Goal: Find specific page/section: Find specific page/section

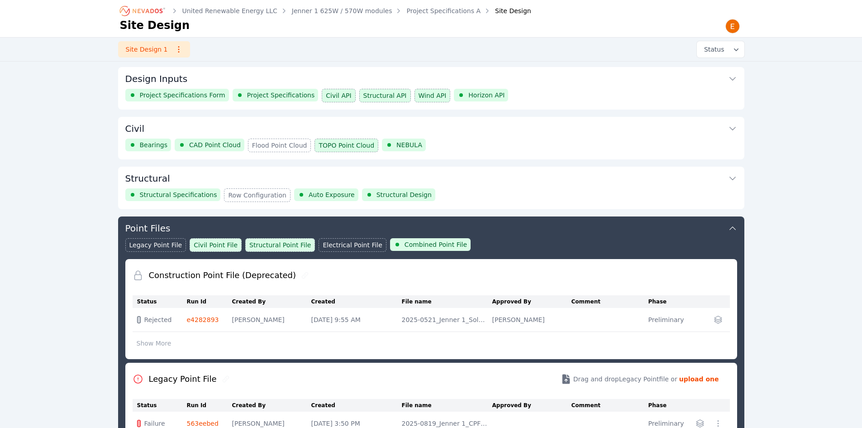
scroll to position [147, 0]
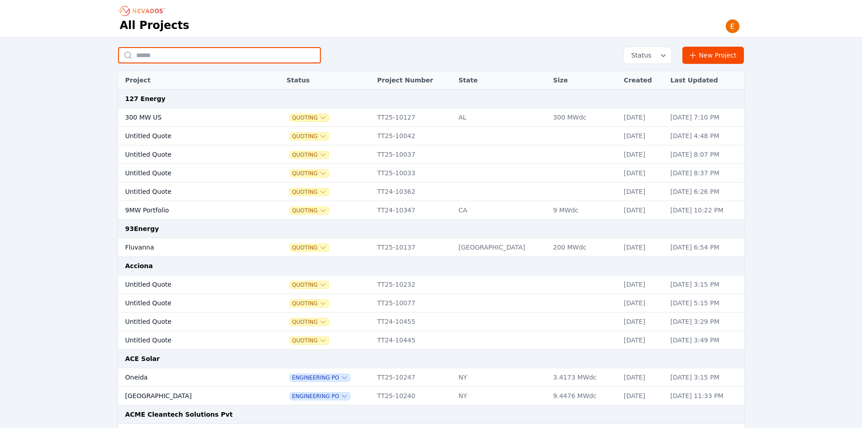
click at [281, 61] on input "text" at bounding box center [219, 55] width 203 height 16
type input "**********"
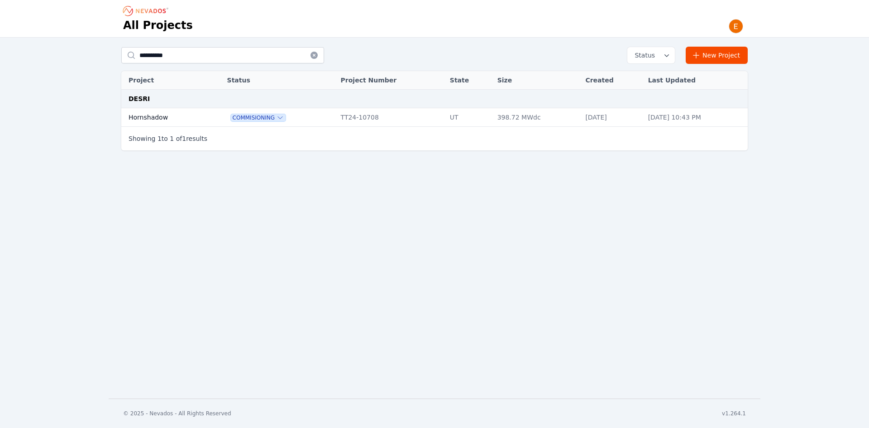
click at [207, 122] on td at bounding box center [214, 117] width 15 height 19
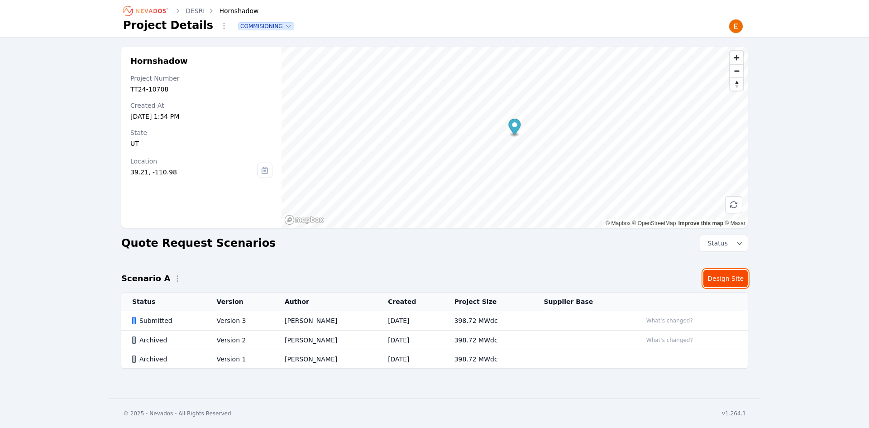
click at [731, 278] on link "Design Site" at bounding box center [725, 278] width 44 height 17
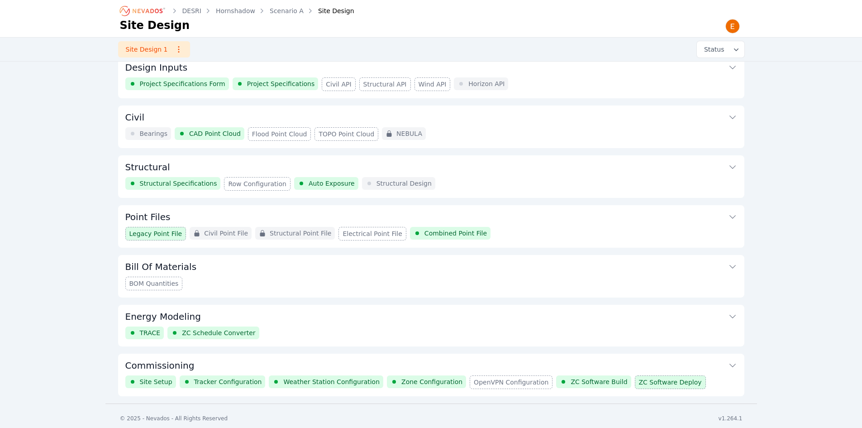
scroll to position [16, 0]
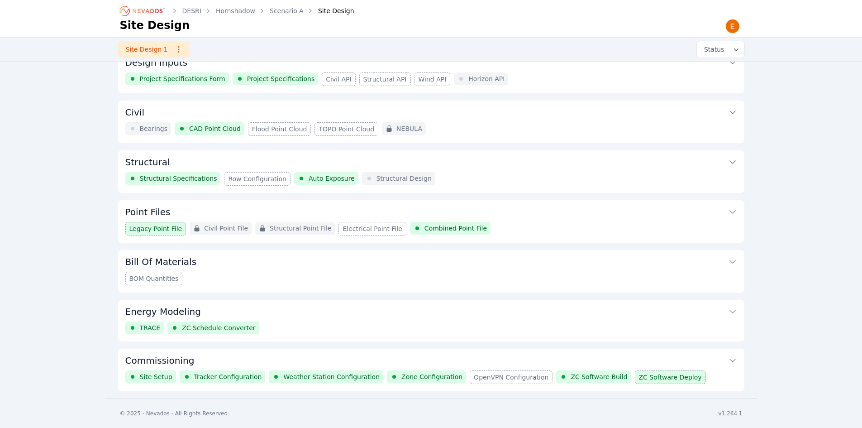
click at [455, 361] on button "Commissioning" at bounding box center [431, 359] width 612 height 22
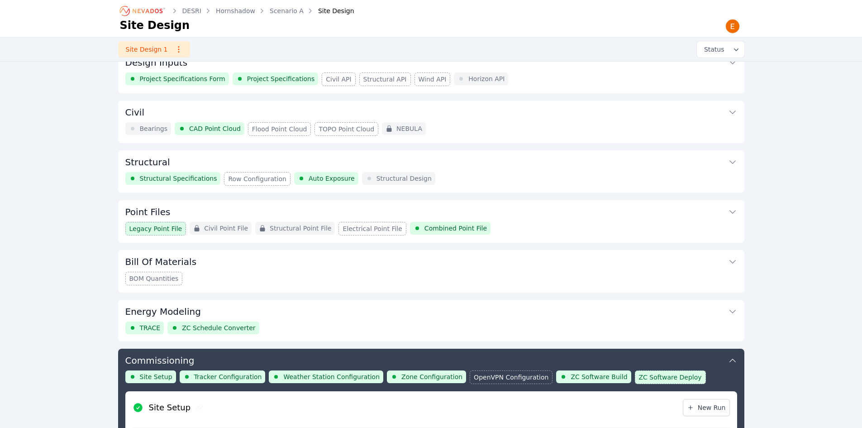
scroll to position [297, 0]
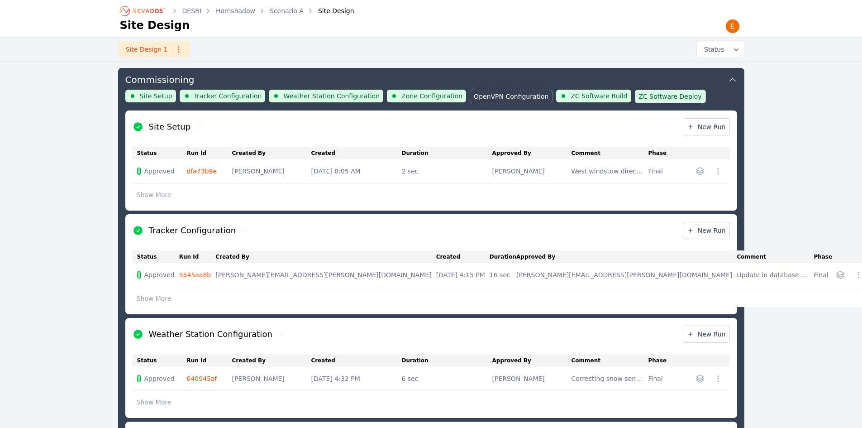
click at [203, 377] on link "040945af" at bounding box center [202, 378] width 30 height 7
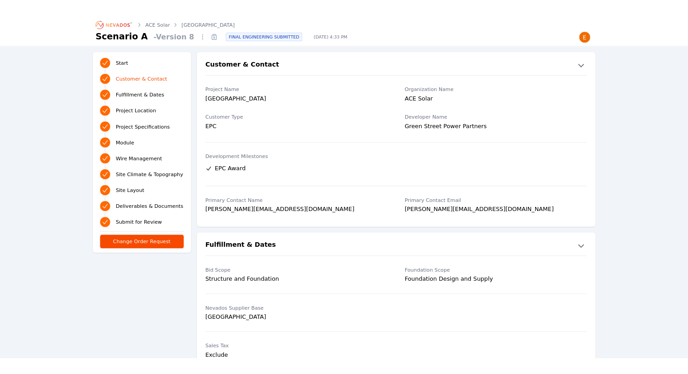
scroll to position [181, 0]
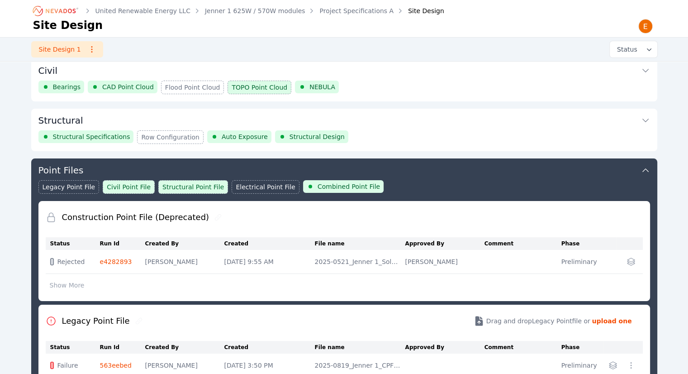
scroll to position [57, 0]
